Goal: Communication & Community: Answer question/provide support

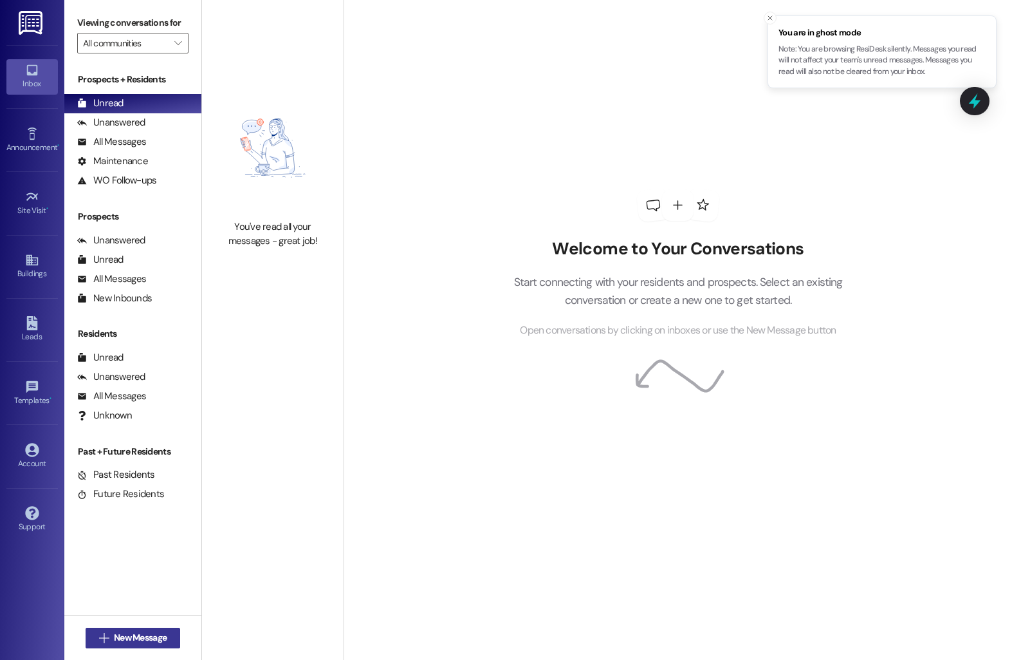
click at [127, 636] on span "New Message" at bounding box center [140, 638] width 53 height 14
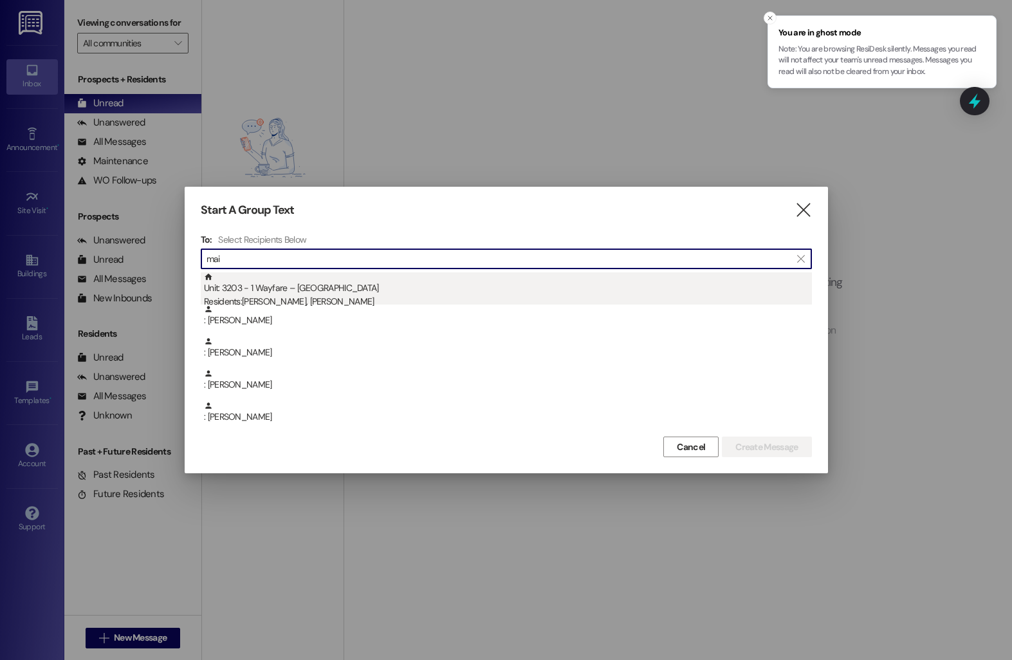
type input "mai"
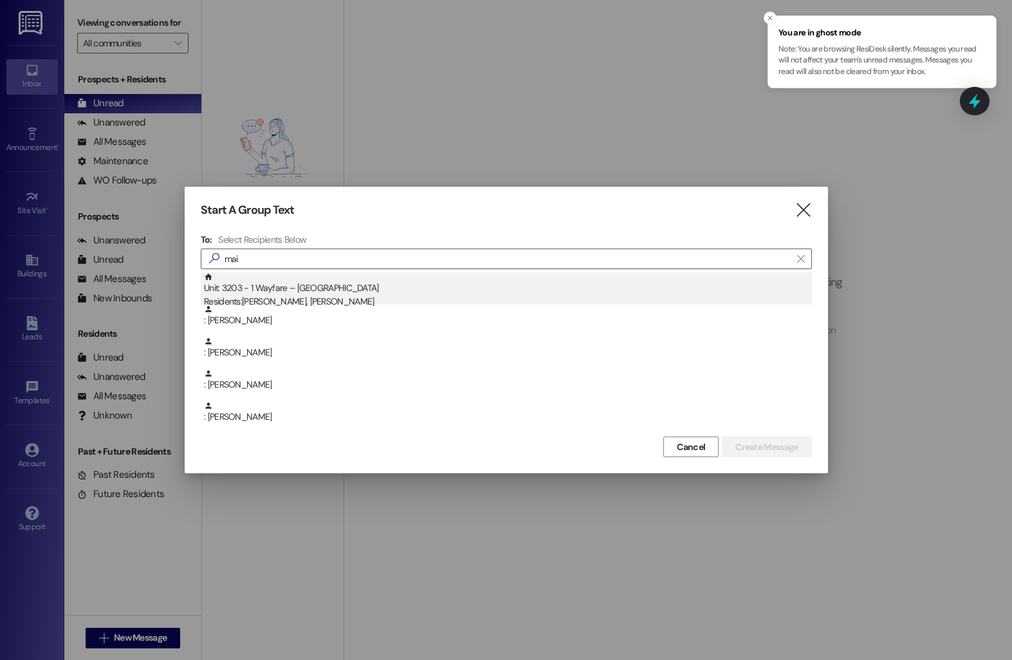
click at [323, 300] on div "Residents: [PERSON_NAME], [PERSON_NAME]" at bounding box center [508, 302] width 608 height 14
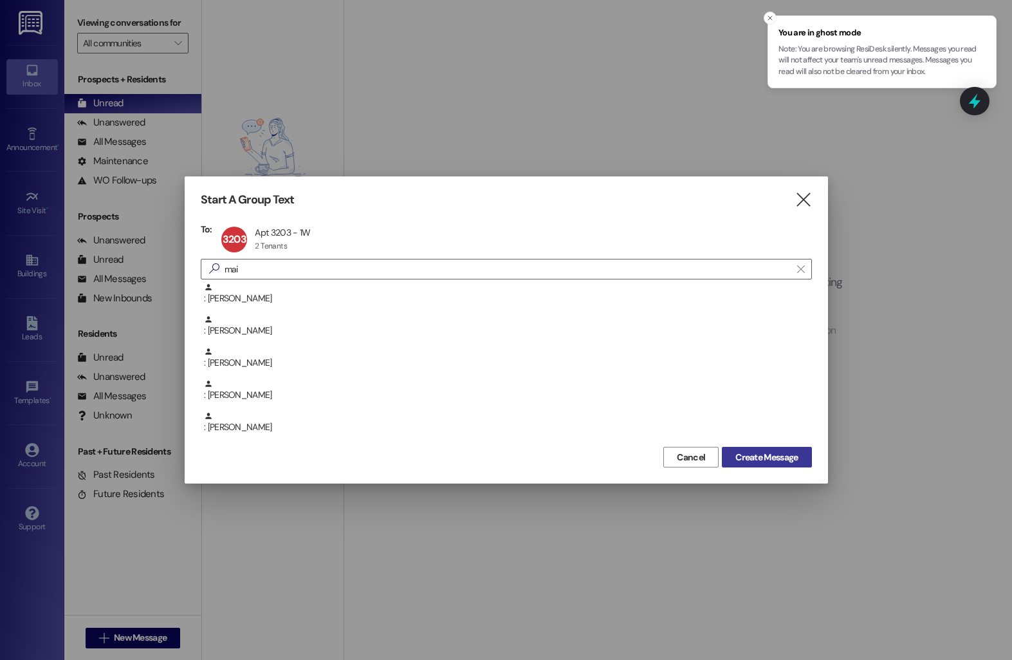
click at [779, 459] on span "Create Message" at bounding box center [767, 457] width 62 height 14
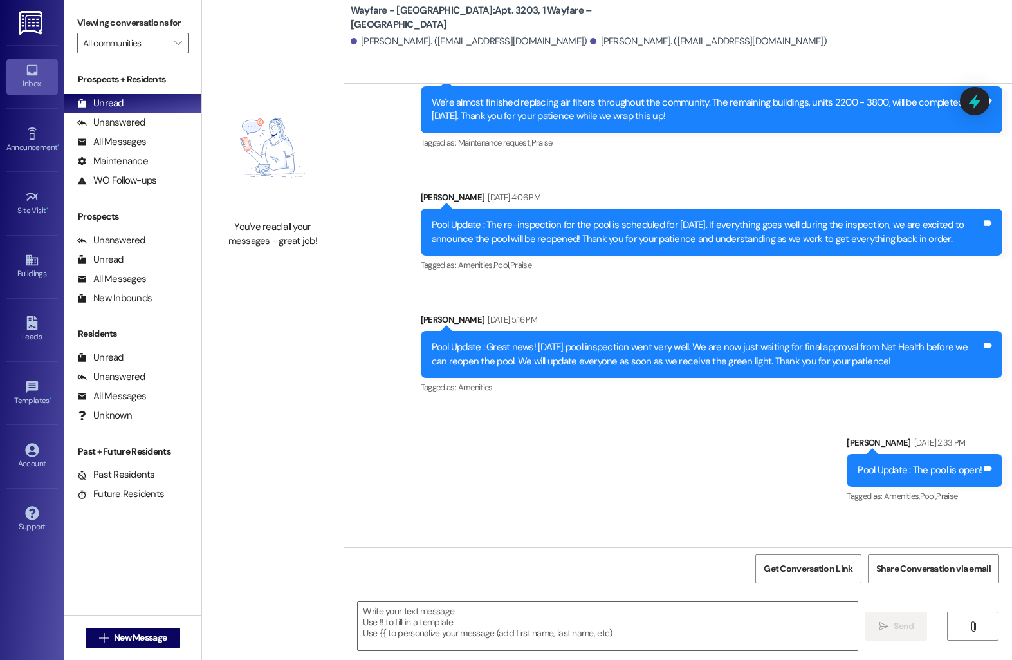
scroll to position [4199, 0]
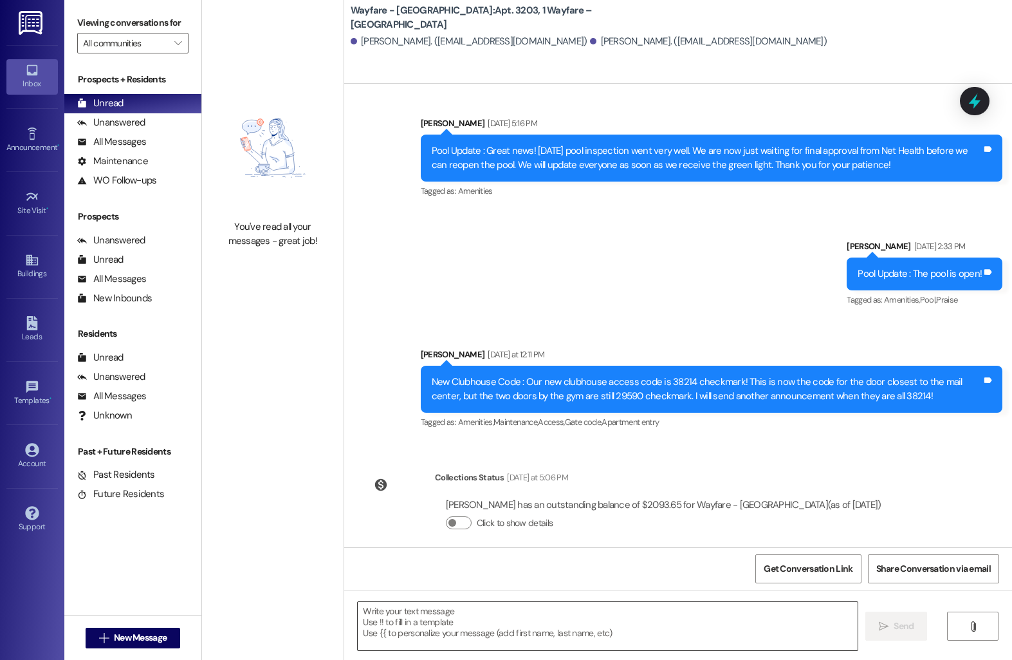
click at [460, 635] on textarea at bounding box center [608, 626] width 500 height 48
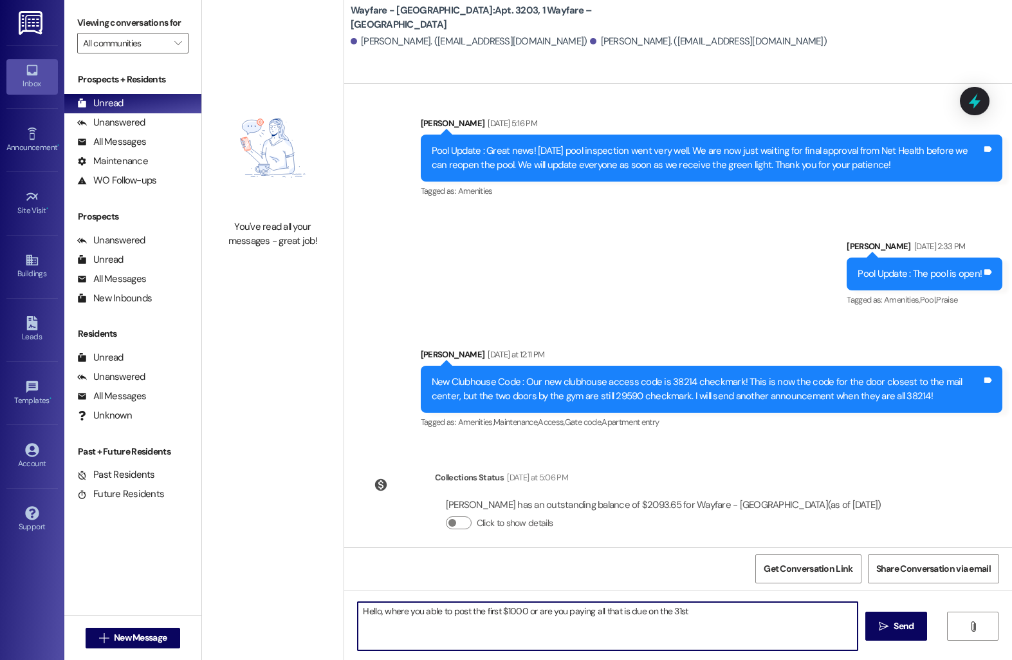
type textarea "Hello, where you able to post the first $1000 or are you paying all that is due…"
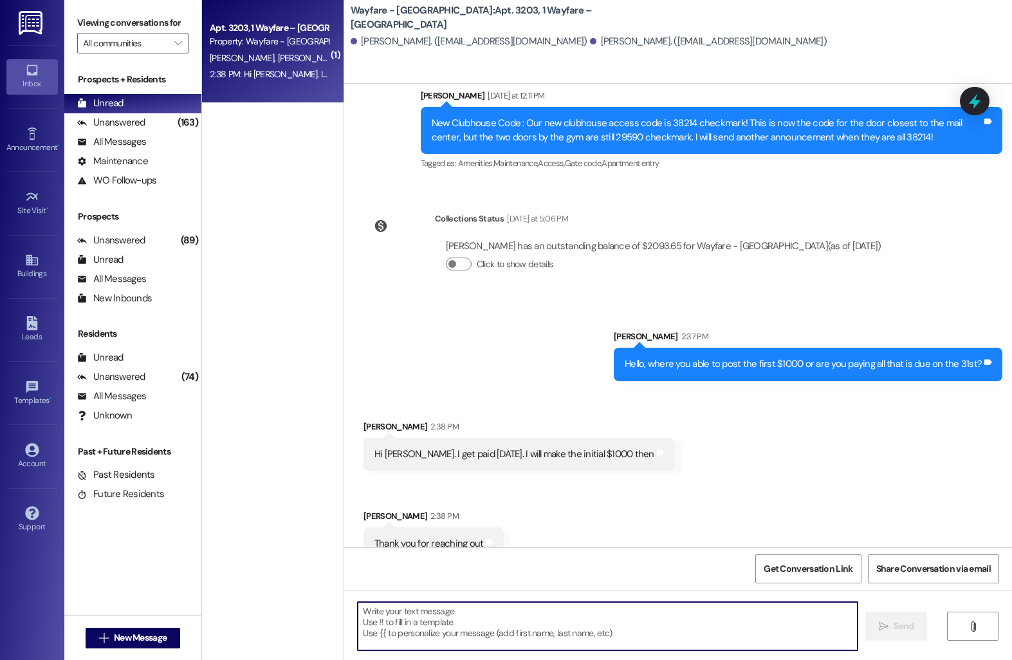
scroll to position [4468, 0]
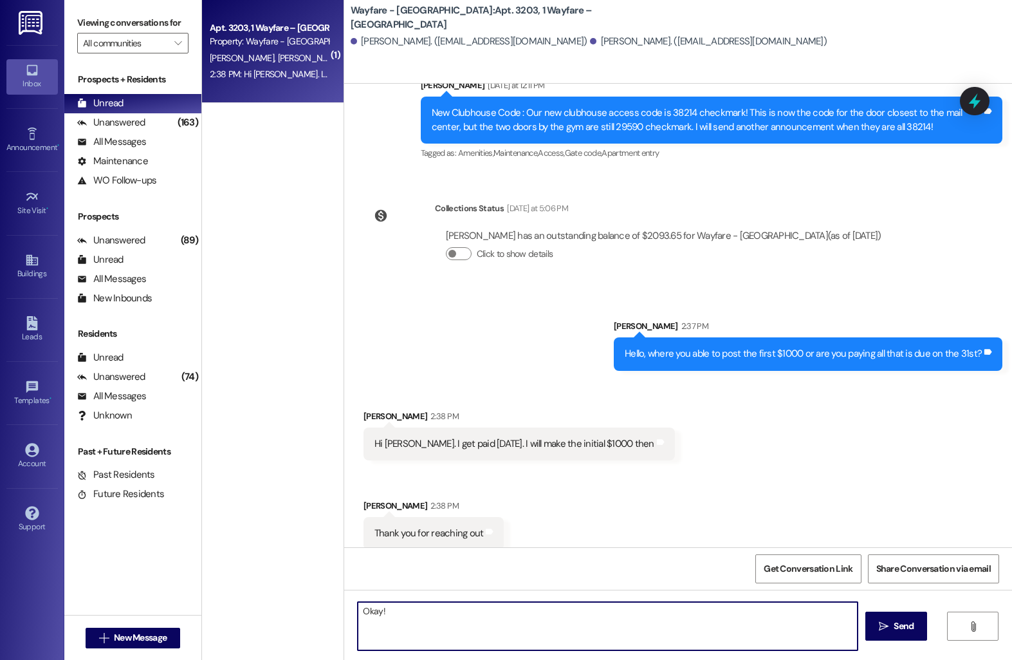
type textarea "Okay!"
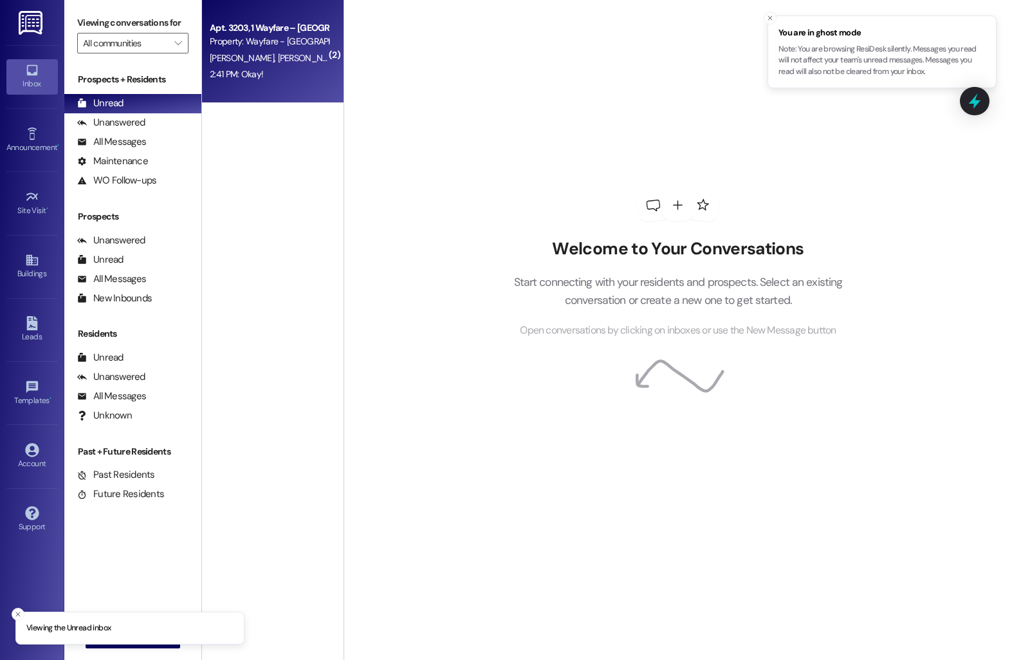
click at [283, 21] on div "Apt. 3203, 1 Wayfare – [GEOGRAPHIC_DATA]" at bounding box center [269, 28] width 119 height 14
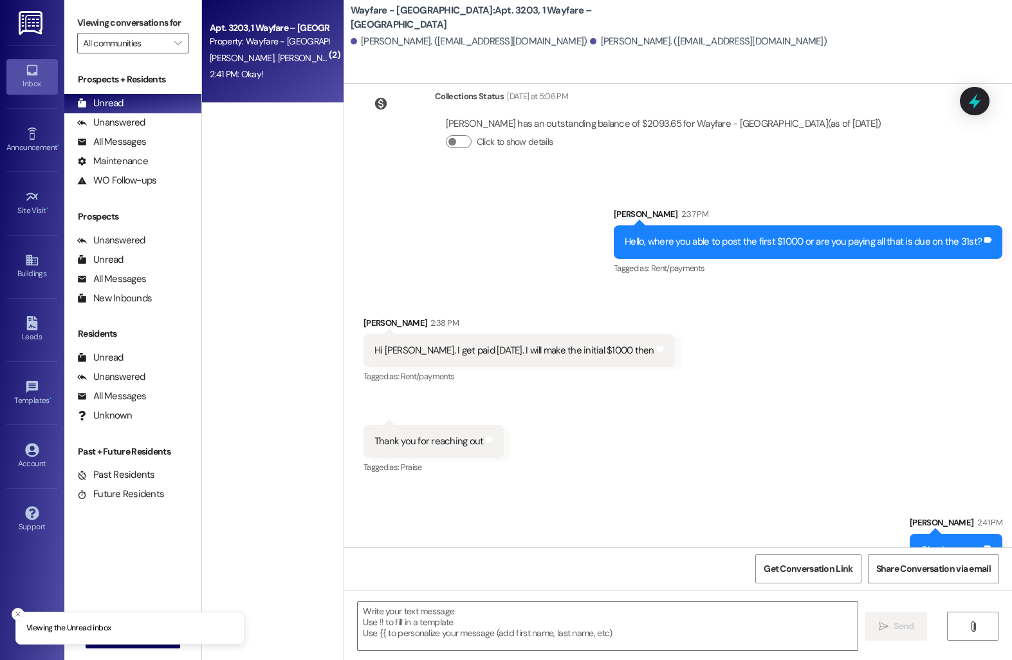
scroll to position [4596, 0]
